Goal: Transaction & Acquisition: Purchase product/service

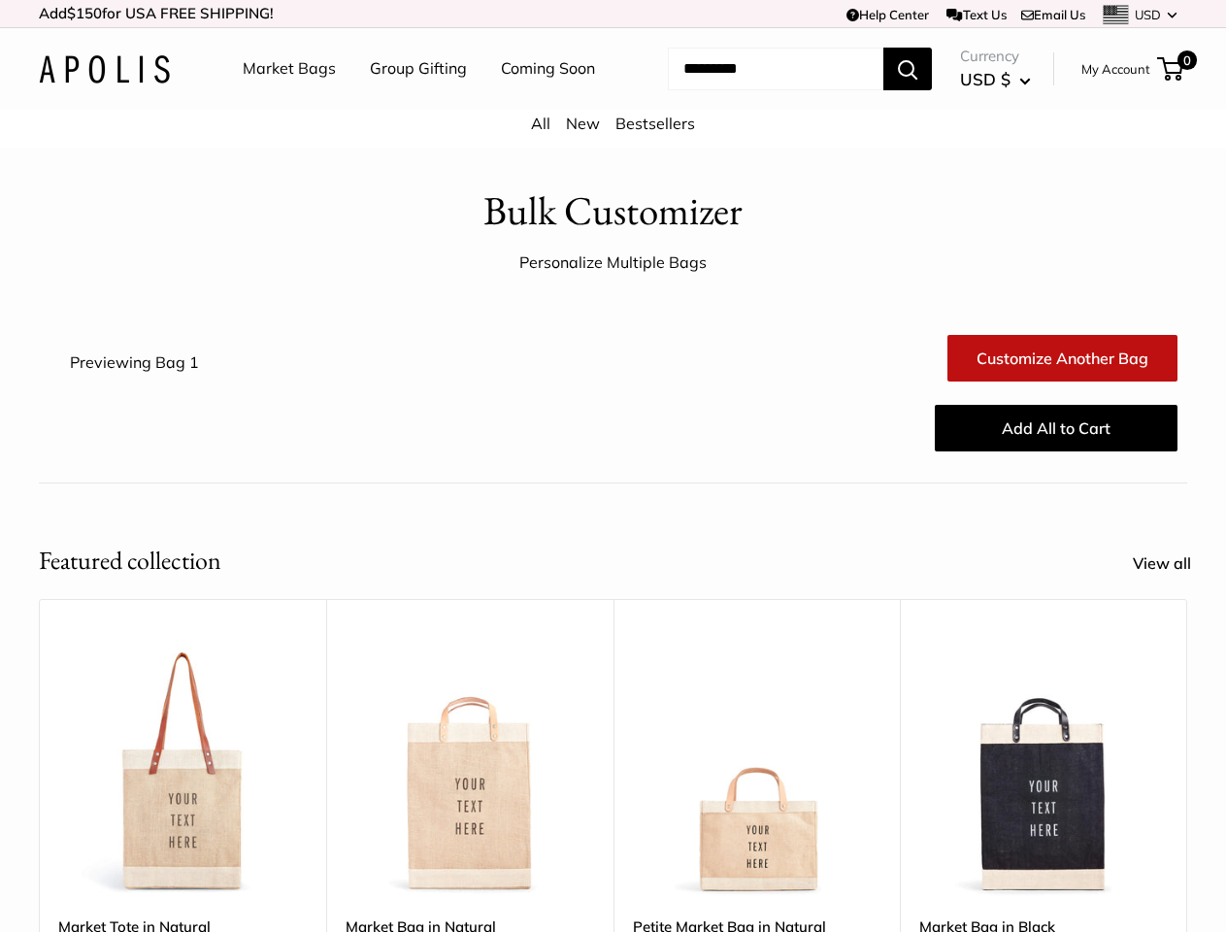
click at [613, 459] on div "Add All to Cart" at bounding box center [708, 428] width 957 height 62
click at [613, 14] on td "Help Center Text Us Email Us *** *** *** *** *** *** *** *** *** *** *** USD US…" at bounding box center [848, 13] width 680 height 27
click at [613, 100] on nav "Market Bags Group Gifting Coming Soon" at bounding box center [436, 69] width 464 height 62
click at [413, 100] on ul "Market Bags Group Gifting Coming Soon" at bounding box center [436, 69] width 386 height 62
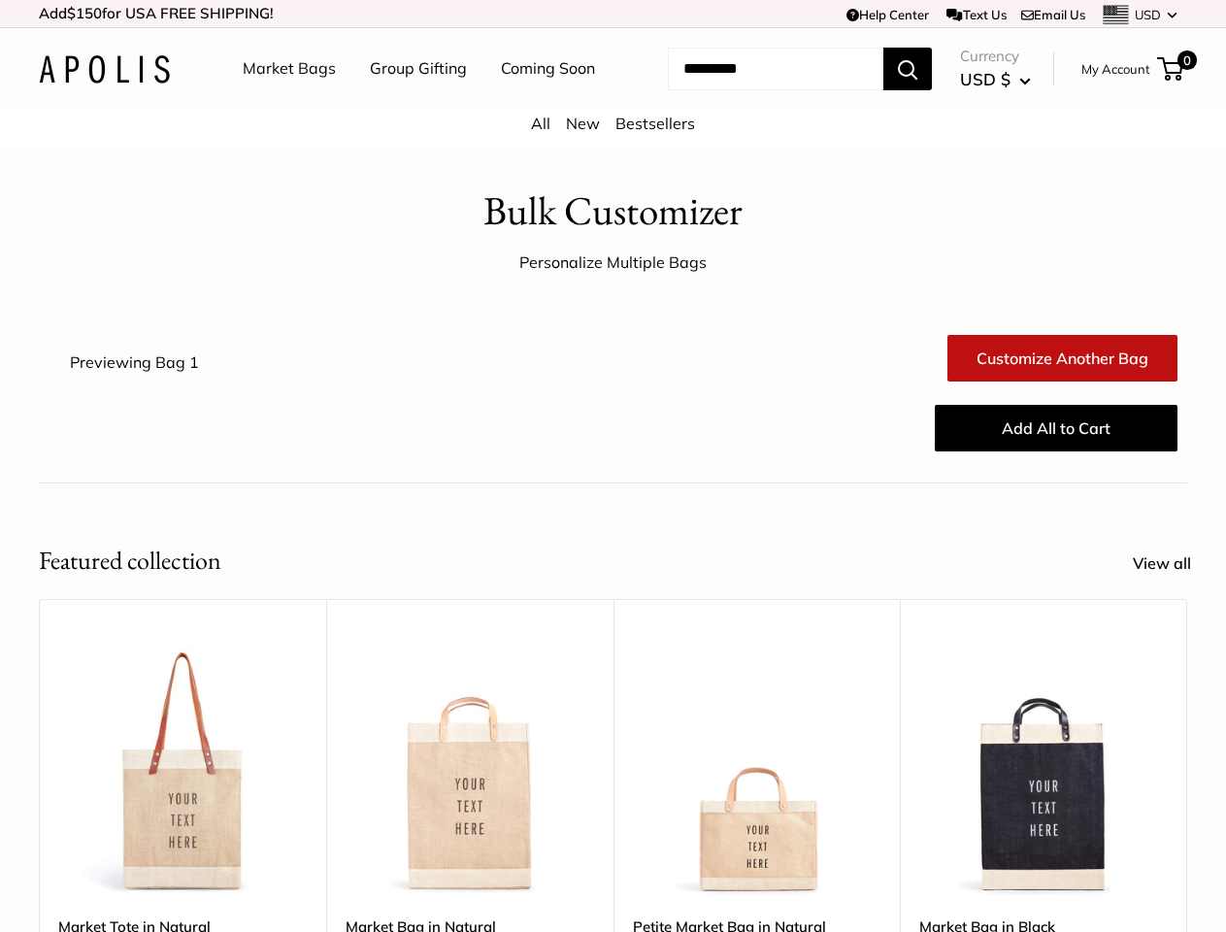
click at [752, 90] on input "Search..." at bounding box center [776, 69] width 216 height 43
click at [614, 749] on div "Upgrade: Next Day Fulfillment Customizable Text Sturdy & Spill Resistant Best S…" at bounding box center [757, 904] width 287 height 611
click at [614, 777] on div "Upgrade: Next Day Fulfillment Customizable Text Sturdy & Spill Resistant Best S…" at bounding box center [757, 904] width 287 height 611
